Goal: Transaction & Acquisition: Purchase product/service

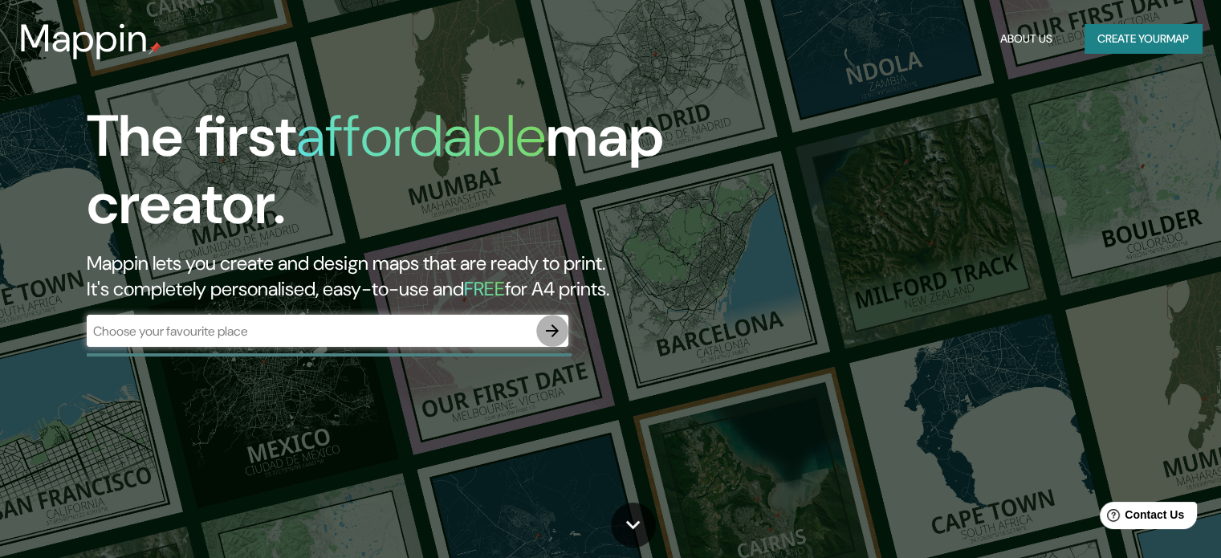
click at [557, 328] on icon "button" at bounding box center [552, 330] width 19 height 19
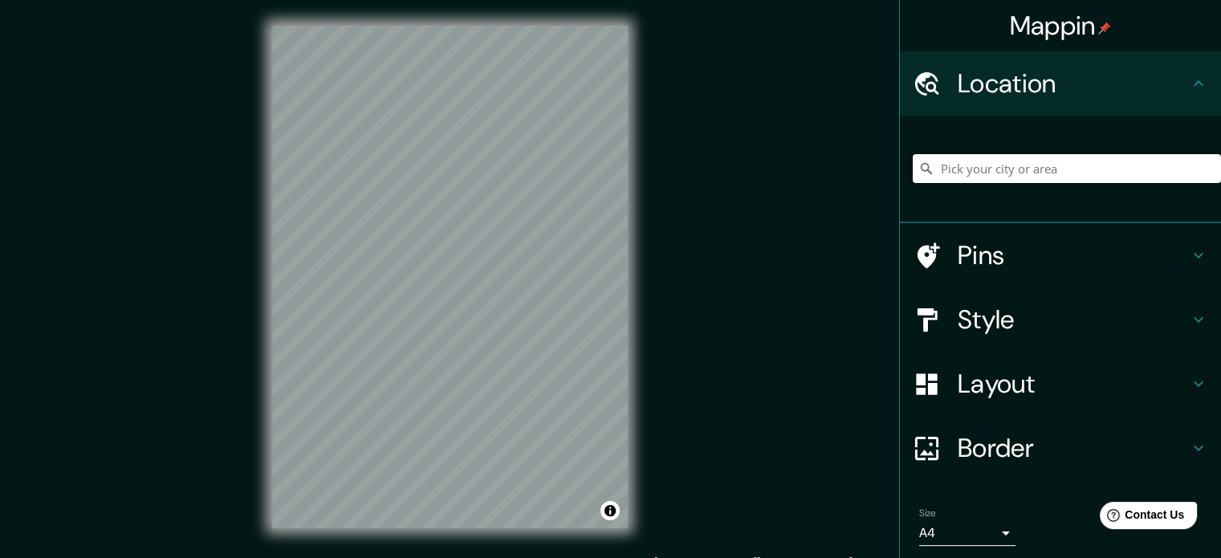
click at [963, 176] on input "Pick your city or area" at bounding box center [1067, 168] width 308 height 29
click at [936, 173] on input "Pick your city or area" at bounding box center [1067, 168] width 308 height 29
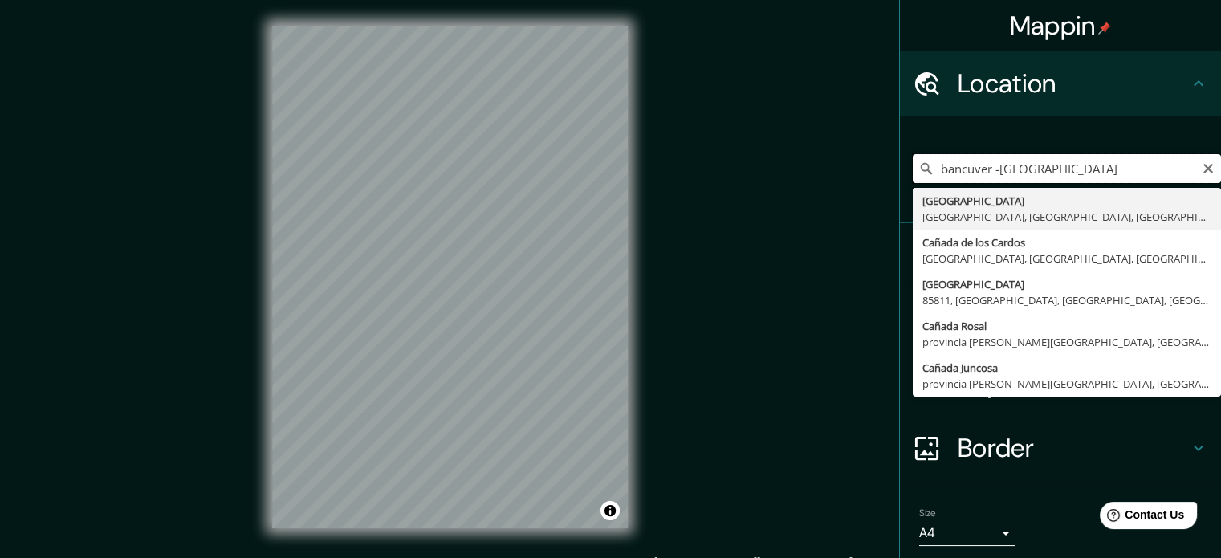
type input "[GEOGRAPHIC_DATA], [GEOGRAPHIC_DATA], [GEOGRAPHIC_DATA], [GEOGRAPHIC_DATA]"
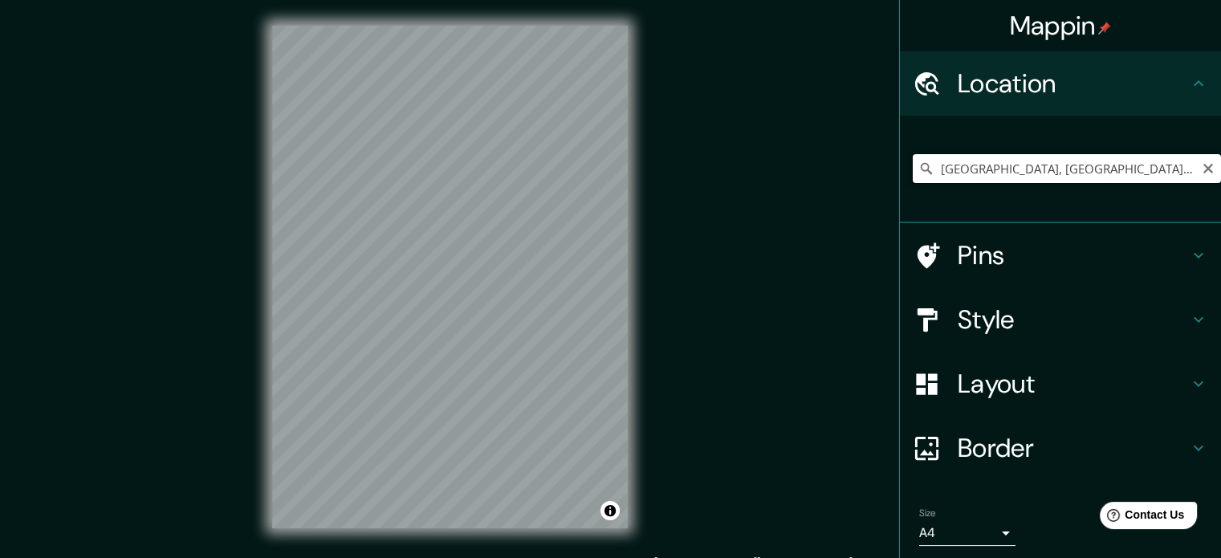
drag, startPoint x: 1161, startPoint y: 176, endPoint x: 906, endPoint y: 182, distance: 255.4
click at [913, 182] on input "[GEOGRAPHIC_DATA], [GEOGRAPHIC_DATA], [GEOGRAPHIC_DATA], [GEOGRAPHIC_DATA]" at bounding box center [1067, 168] width 308 height 29
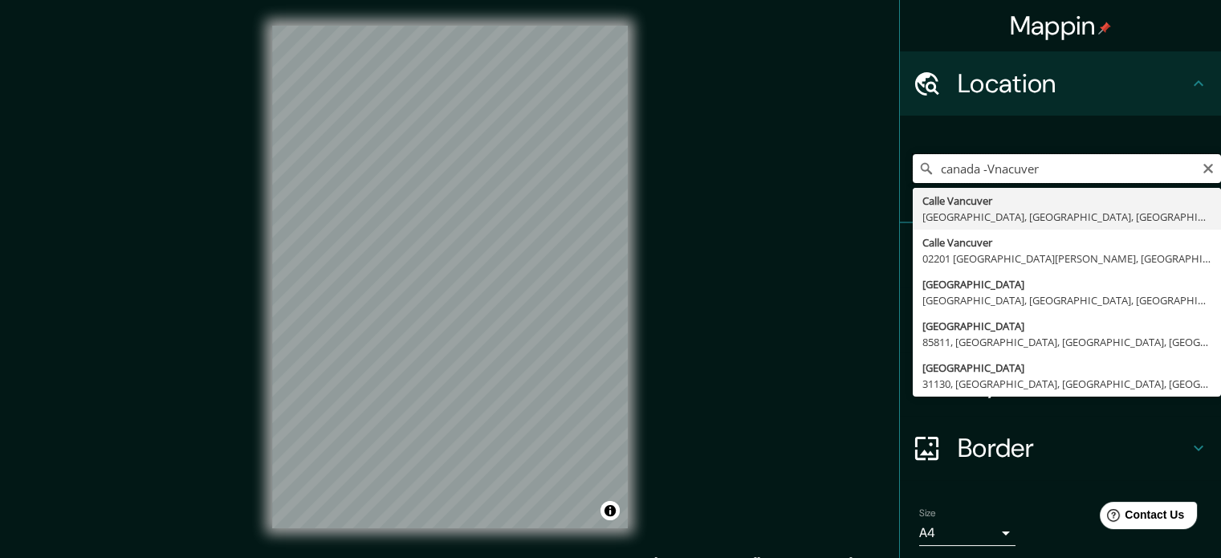
drag, startPoint x: 1030, startPoint y: 165, endPoint x: 983, endPoint y: 171, distance: 47.8
click at [983, 171] on input "canada -Vnacuver" at bounding box center [1067, 168] width 308 height 29
type input "canada -Vancuver"
click at [1118, 172] on input "canada -Vancuver" at bounding box center [1067, 168] width 308 height 29
drag, startPoint x: 1062, startPoint y: 177, endPoint x: 883, endPoint y: 202, distance: 180.9
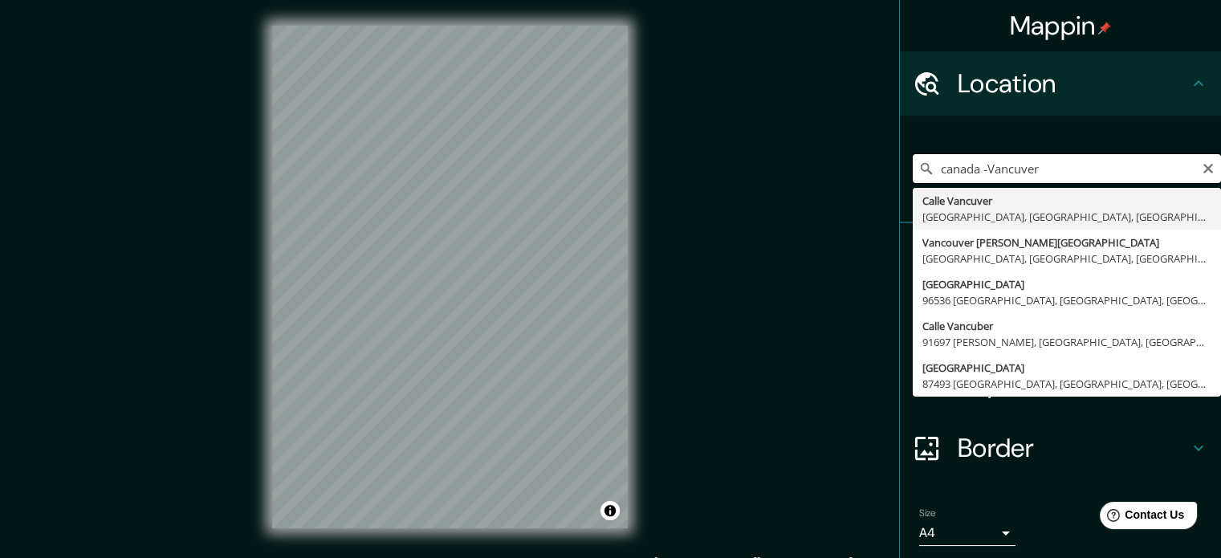
click at [883, 202] on div "Mappin Location canada -Vancuver Calle Vancuver 67257 Juárez, Nuevo León, Méxic…" at bounding box center [610, 290] width 1221 height 580
type input "Vancuver, 45650 Lomas del Sur, Jalisco, México"
click at [1202, 161] on button "Clear" at bounding box center [1208, 167] width 13 height 15
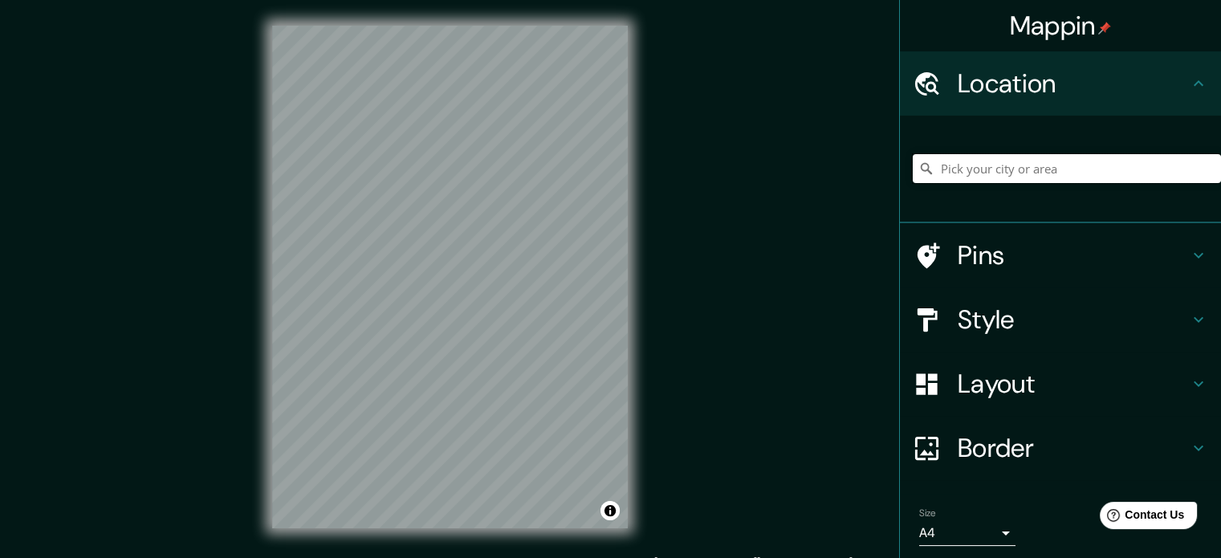
click at [972, 173] on input "Pick your city or area" at bounding box center [1067, 168] width 308 height 29
paste input "Vancouver, Canadaa"
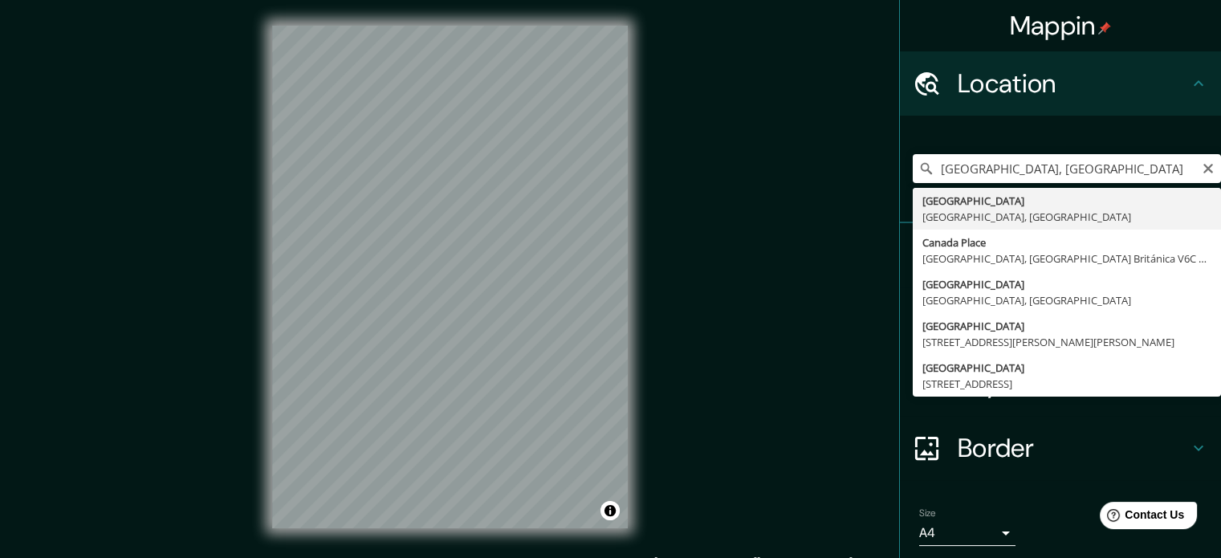
type input "Vancouver, Columbia Británica, Canadá"
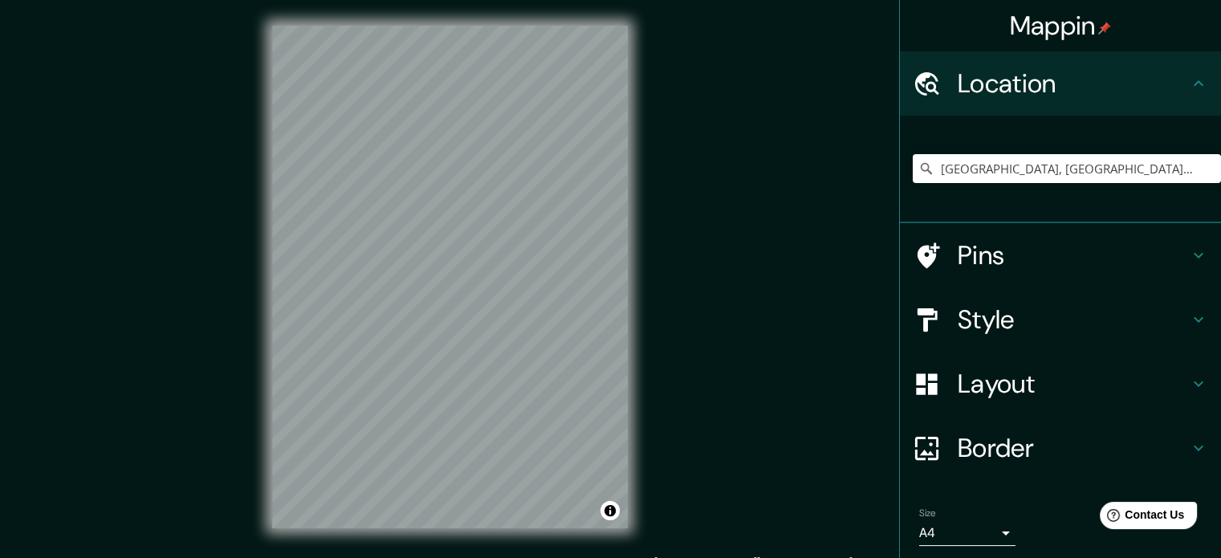
click at [964, 263] on h4 "Pins" at bounding box center [1073, 255] width 231 height 32
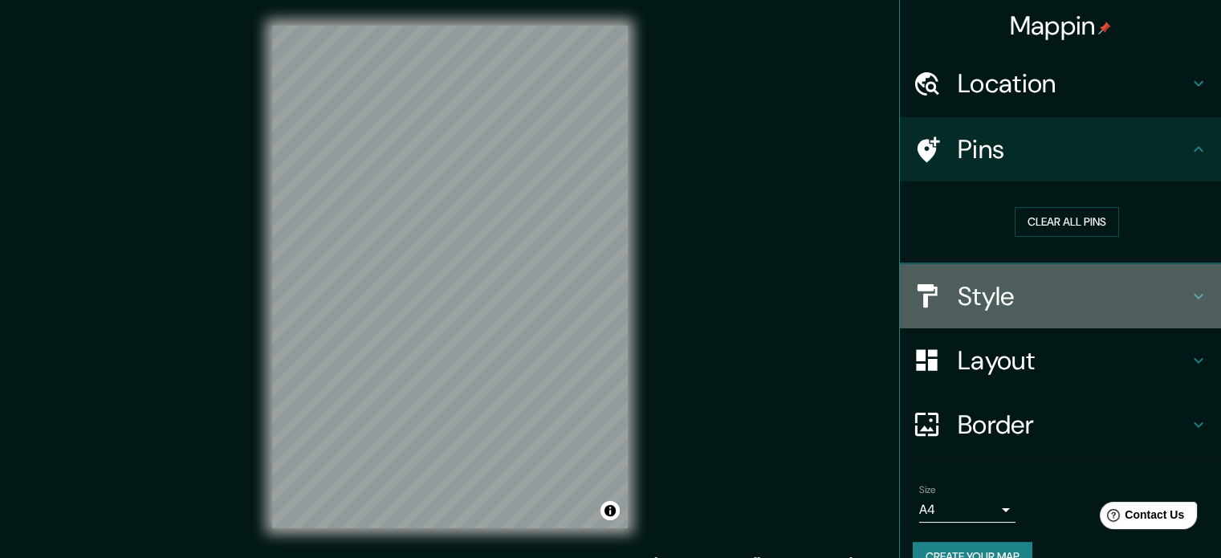
click at [965, 308] on h4 "Style" at bounding box center [1073, 296] width 231 height 32
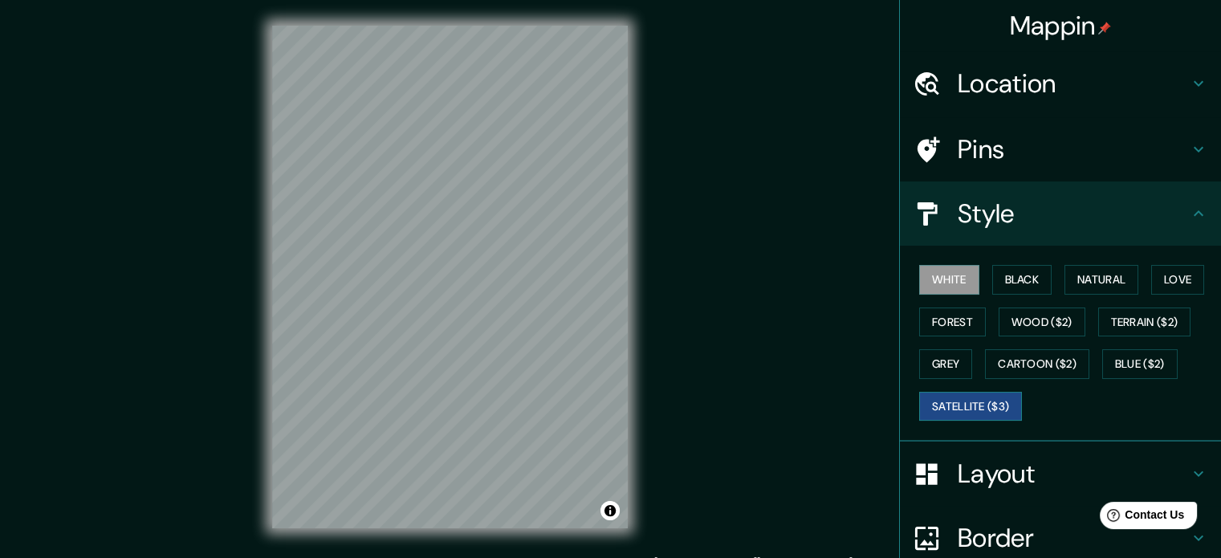
click at [968, 397] on button "Satellite ($3)" at bounding box center [970, 407] width 103 height 30
click at [1025, 373] on button "Cartoon ($2)" at bounding box center [1037, 364] width 104 height 30
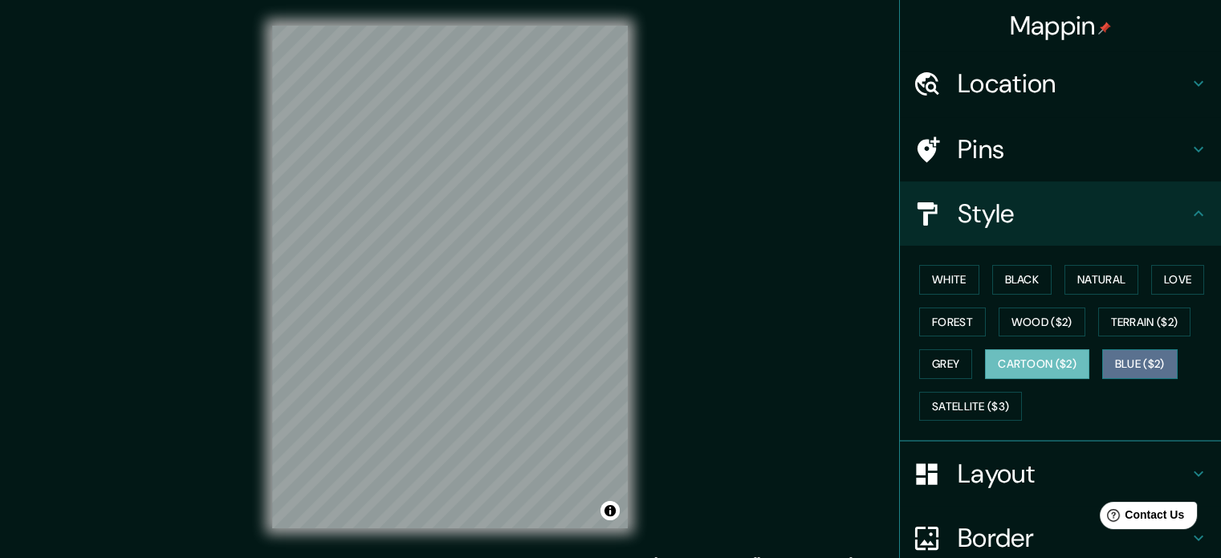
click at [1135, 370] on button "Blue ($2)" at bounding box center [1140, 364] width 75 height 30
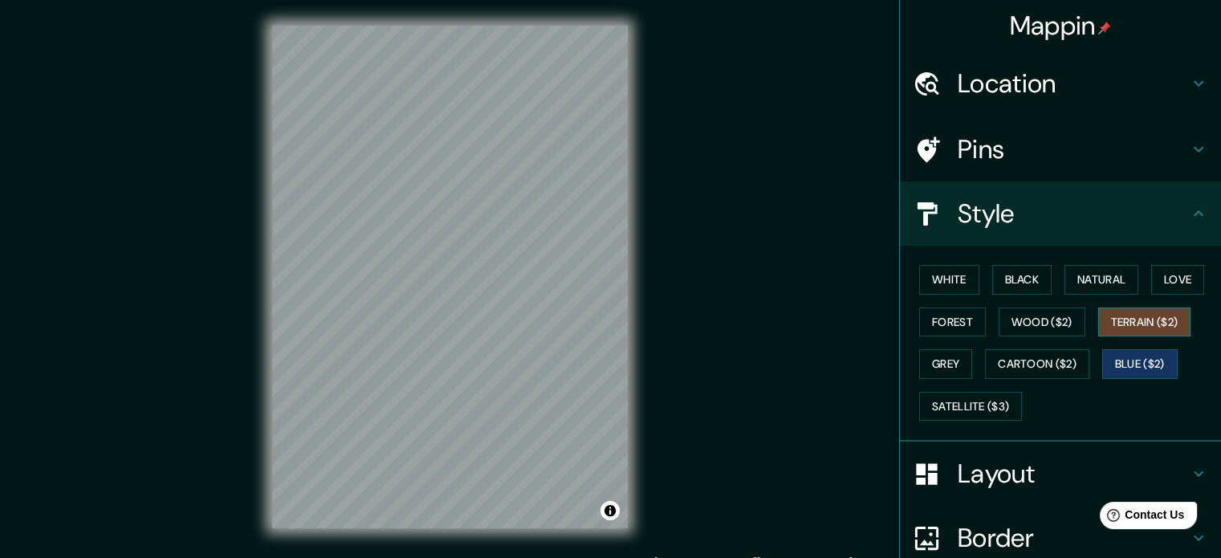
click at [1140, 324] on button "Terrain ($2)" at bounding box center [1144, 323] width 93 height 30
click at [1153, 275] on button "Love" at bounding box center [1177, 280] width 53 height 30
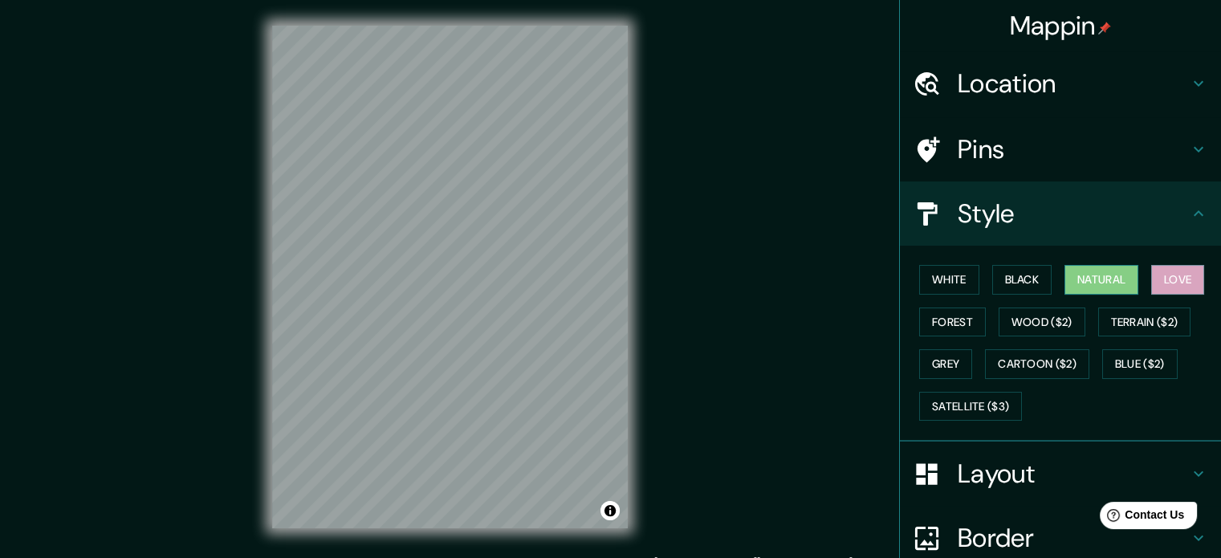
click at [1108, 284] on button "Natural" at bounding box center [1102, 280] width 74 height 30
click at [1021, 278] on button "Black" at bounding box center [1023, 280] width 60 height 30
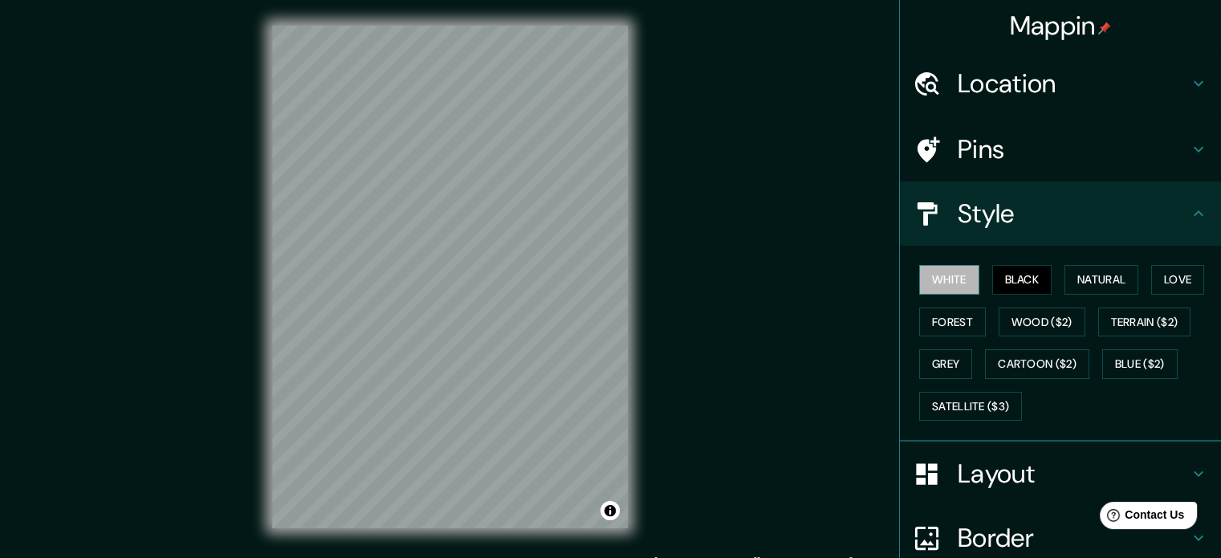
click at [925, 278] on button "White" at bounding box center [949, 280] width 60 height 30
click at [939, 324] on button "Forest" at bounding box center [952, 323] width 67 height 30
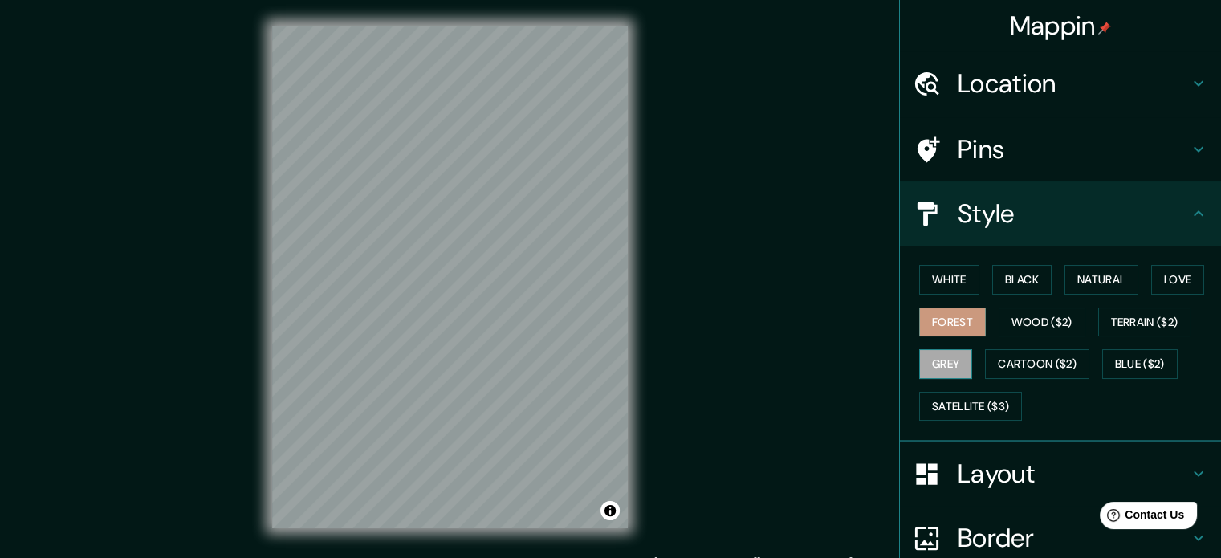
click at [938, 364] on button "Grey" at bounding box center [945, 364] width 53 height 30
click at [923, 280] on button "White" at bounding box center [949, 280] width 60 height 30
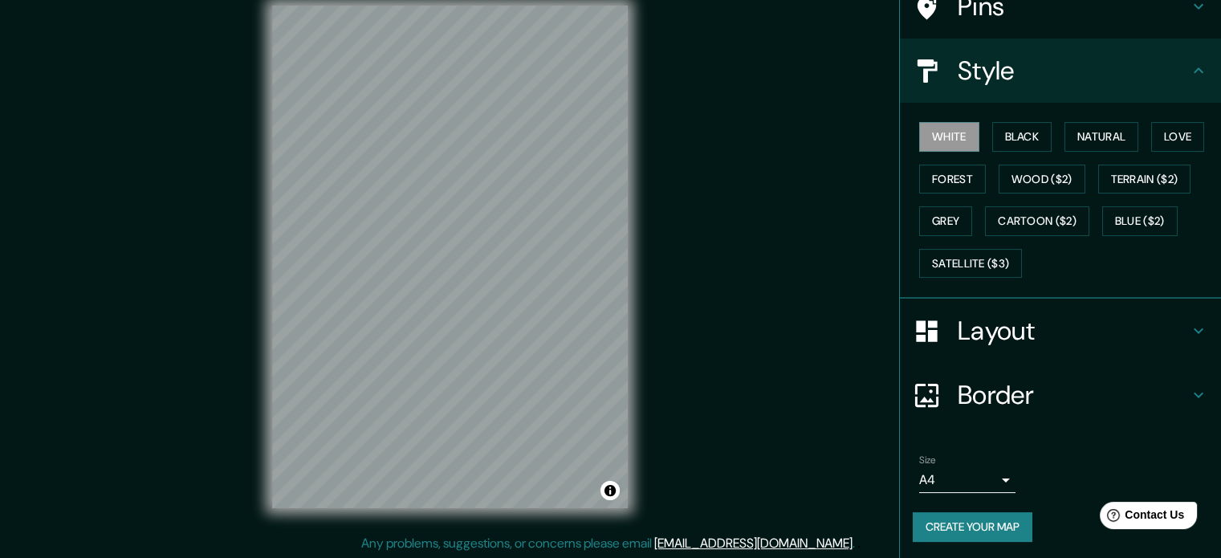
scroll to position [21, 0]
click at [989, 523] on button "Create your map" at bounding box center [973, 527] width 120 height 30
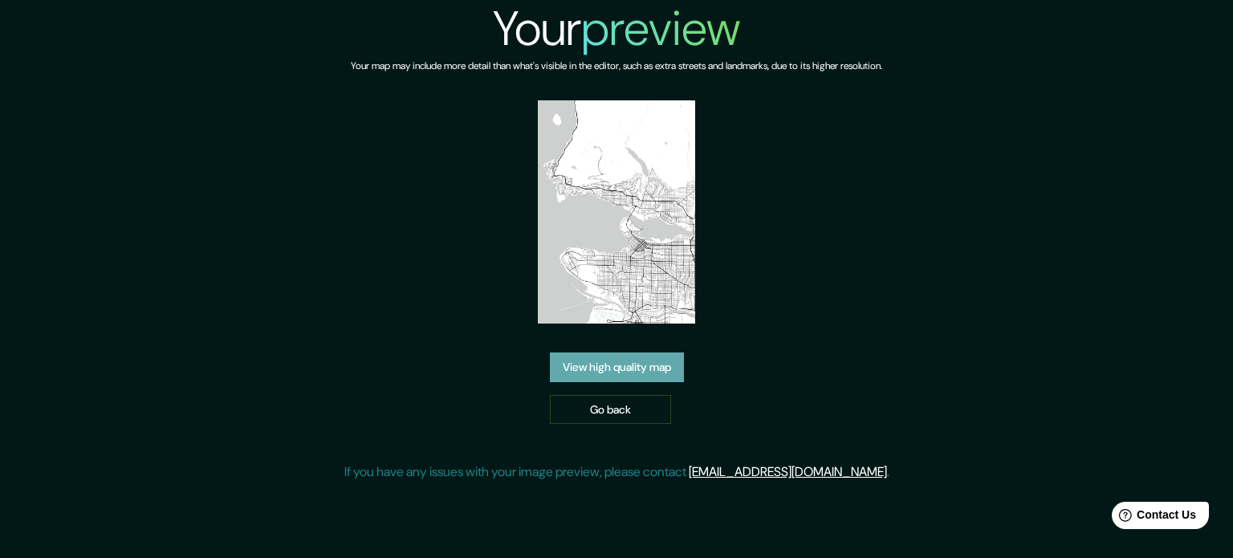
click at [631, 368] on link "View high quality map" at bounding box center [617, 368] width 134 height 30
